Goal: Task Accomplishment & Management: Use online tool/utility

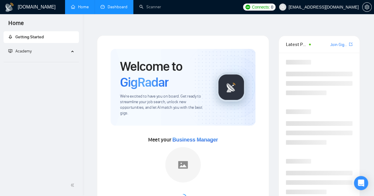
click at [118, 8] on link "Dashboard" at bounding box center [113, 6] width 27 height 5
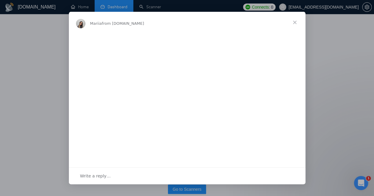
click at [295, 22] on span "Close" at bounding box center [294, 22] width 21 height 21
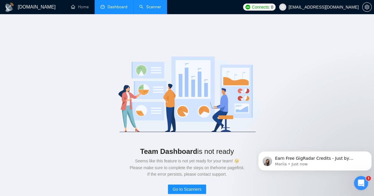
click at [161, 7] on link "Scanner" at bounding box center [150, 6] width 22 height 5
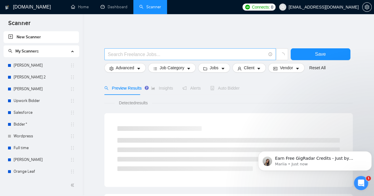
click at [138, 53] on input "text" at bounding box center [187, 54] width 158 height 7
type input ""android""
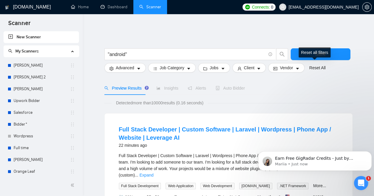
click at [313, 49] on div "Reset all filters" at bounding box center [314, 53] width 32 height 10
click at [304, 51] on button "Save" at bounding box center [320, 54] width 60 height 12
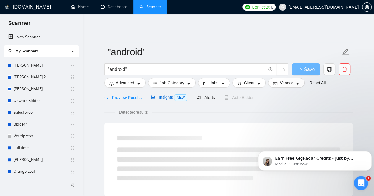
click at [167, 95] on span "Insights NEW" at bounding box center [169, 97] width 36 height 5
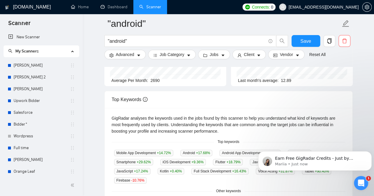
scroll to position [148, 0]
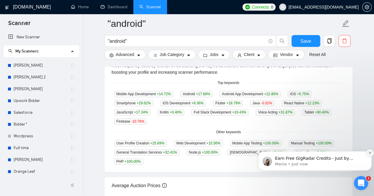
click at [369, 154] on icon "Dismiss notification" at bounding box center [369, 153] width 3 height 3
